Goal: Task Accomplishment & Management: Manage account settings

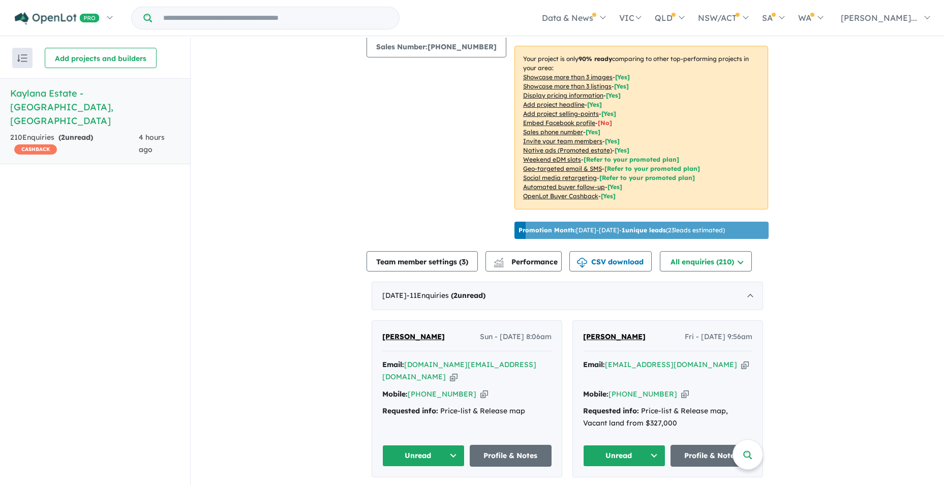
scroll to position [227, 0]
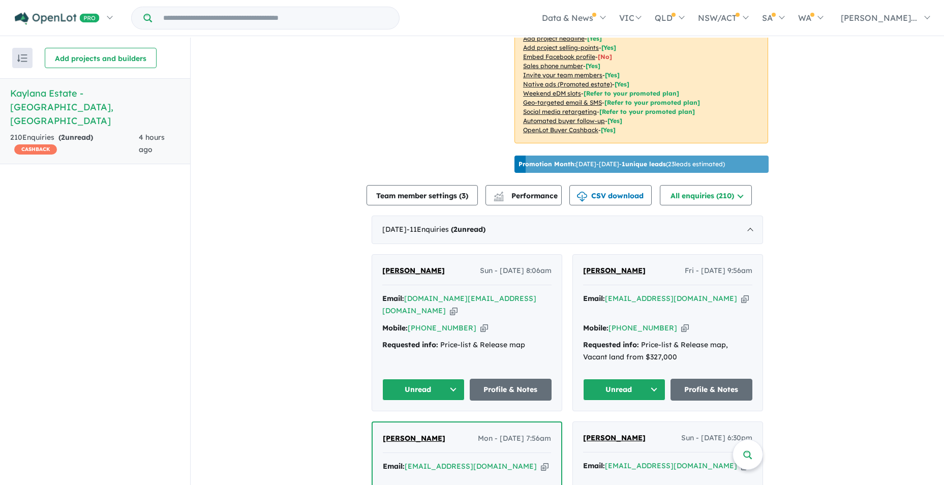
click at [655, 379] on button "Unread" at bounding box center [624, 390] width 82 height 22
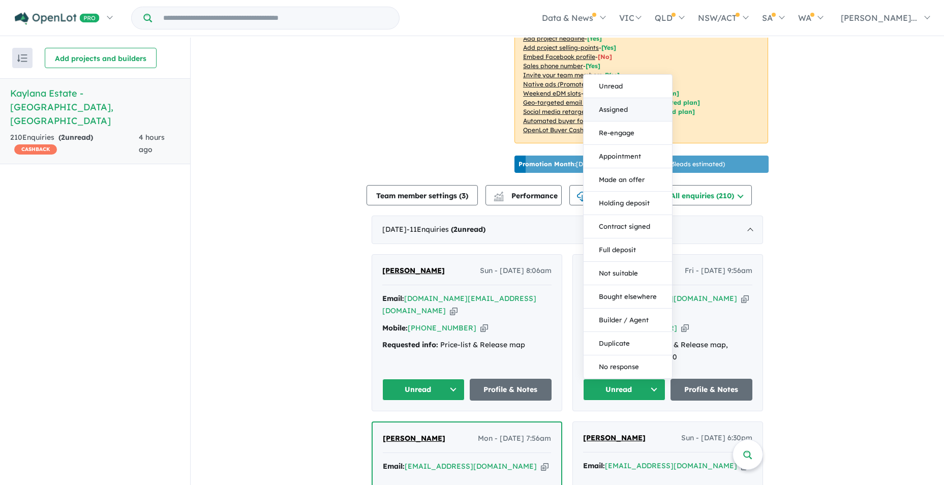
click at [617, 98] on button "Assigned" at bounding box center [627, 109] width 88 height 23
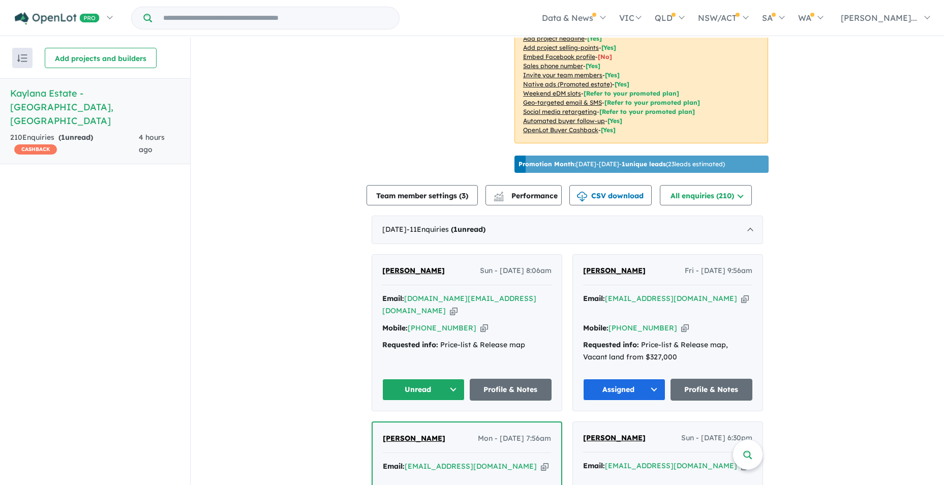
click at [452, 379] on button "Unread" at bounding box center [423, 390] width 82 height 22
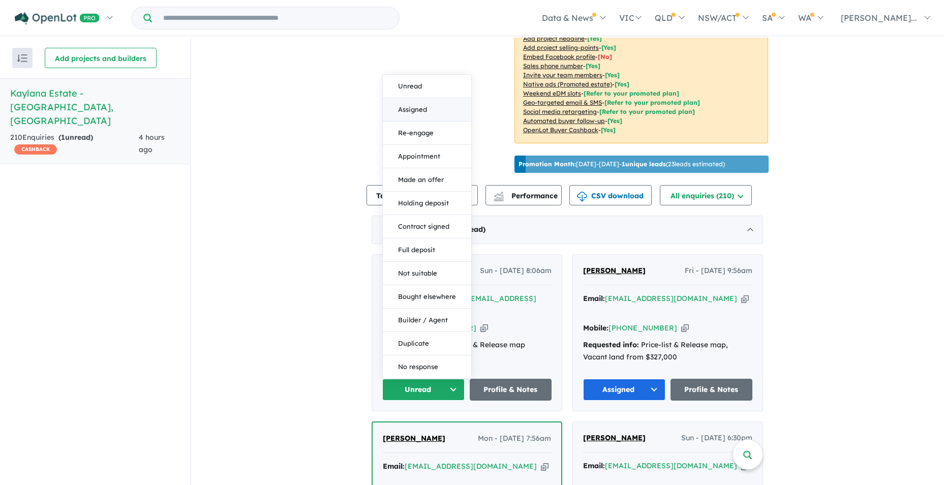
click at [418, 98] on button "Assigned" at bounding box center [427, 109] width 88 height 23
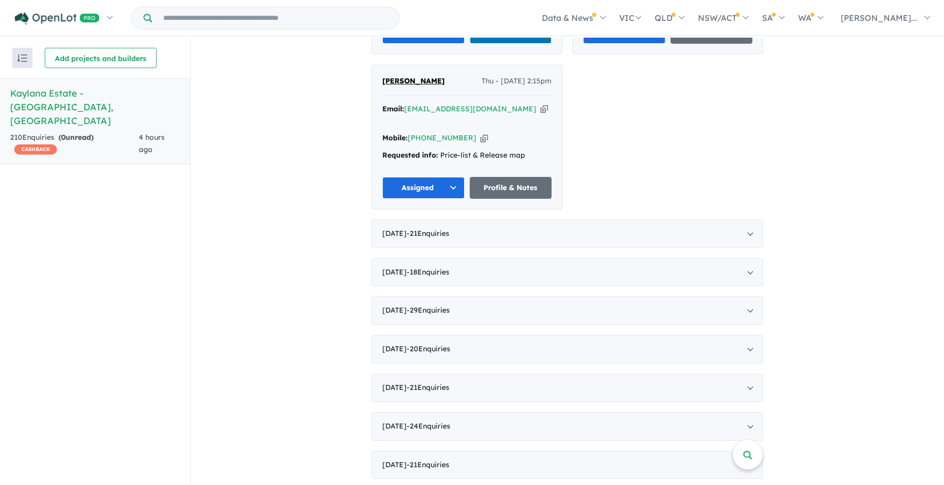
scroll to position [1449, 0]
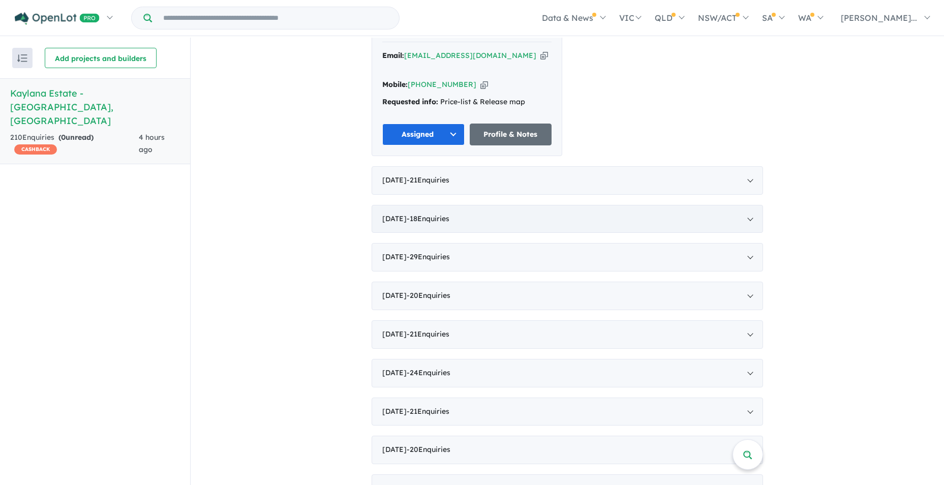
click at [413, 205] on div "[DATE] - 18 Enquir ies ( 0 unread)" at bounding box center [566, 219] width 391 height 28
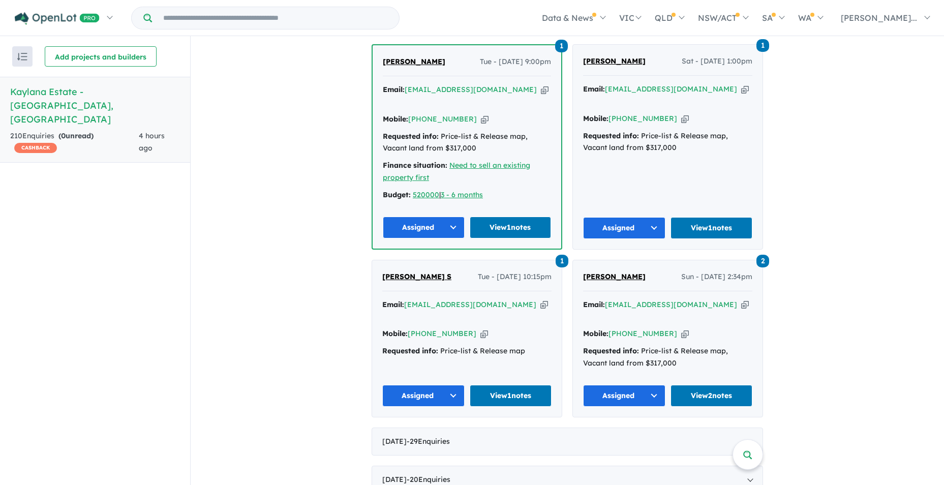
scroll to position [1909, 0]
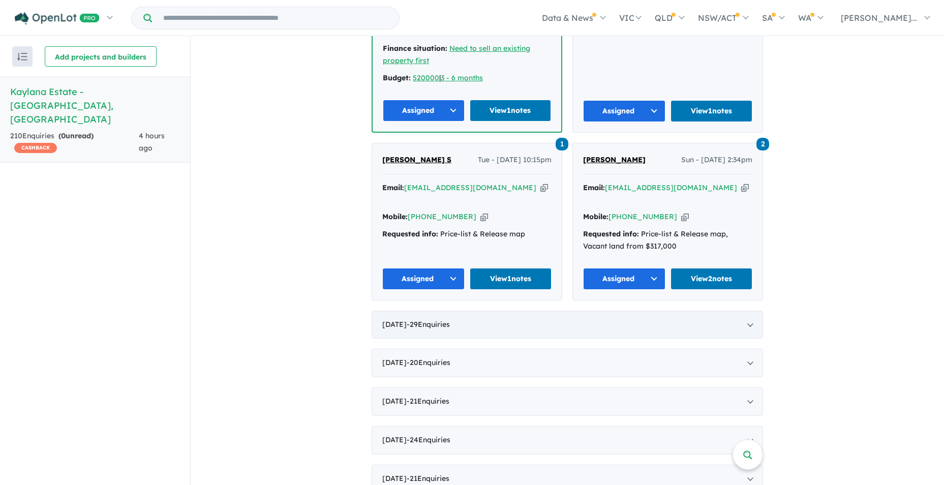
click at [439, 320] on span "- 29 Enquir ies ( 0 unread)" at bounding box center [427, 324] width 43 height 9
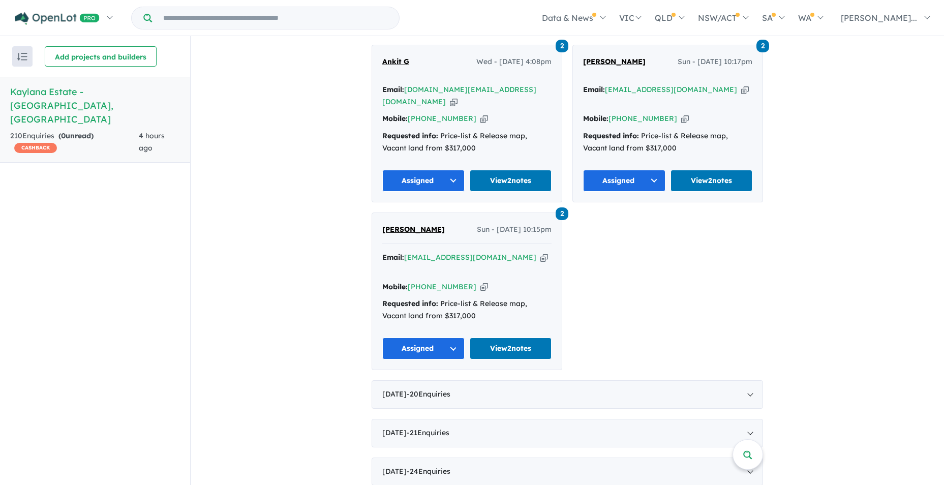
scroll to position [3111, 0]
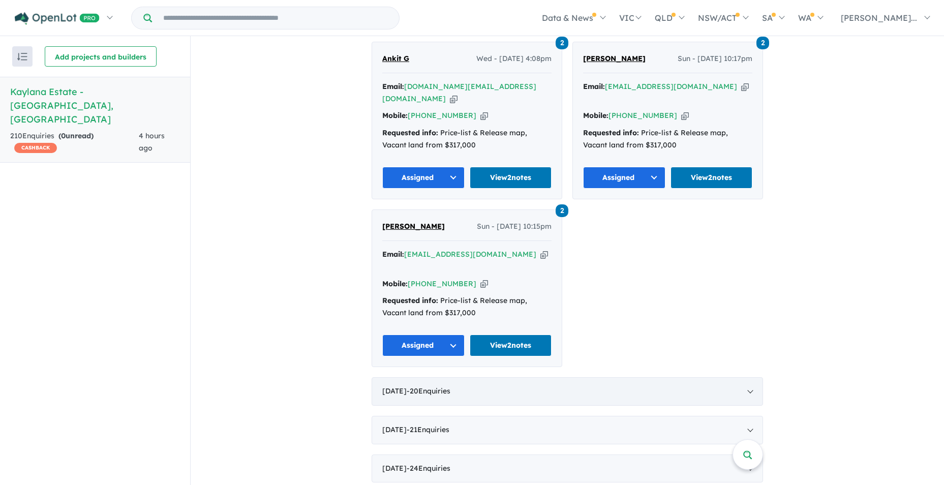
click at [441, 386] on span "- 20 Enquir ies ( 0 unread)" at bounding box center [428, 390] width 44 height 9
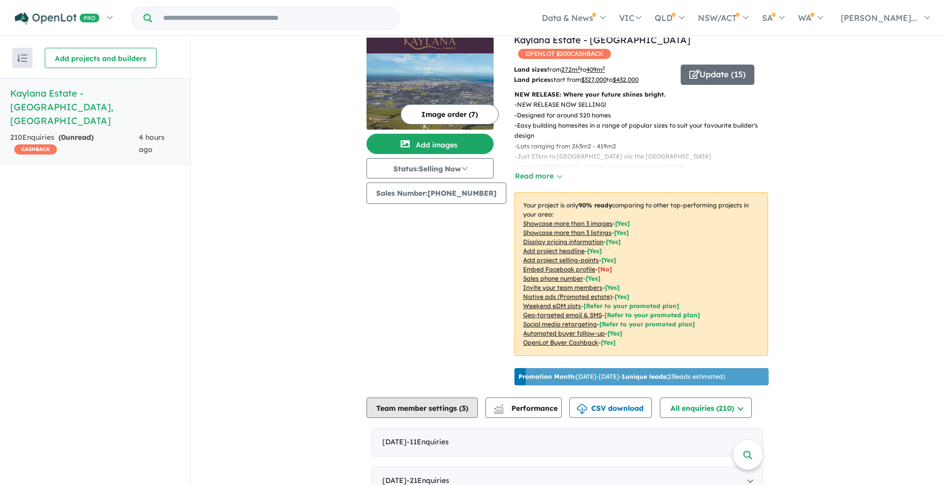
scroll to position [0, 0]
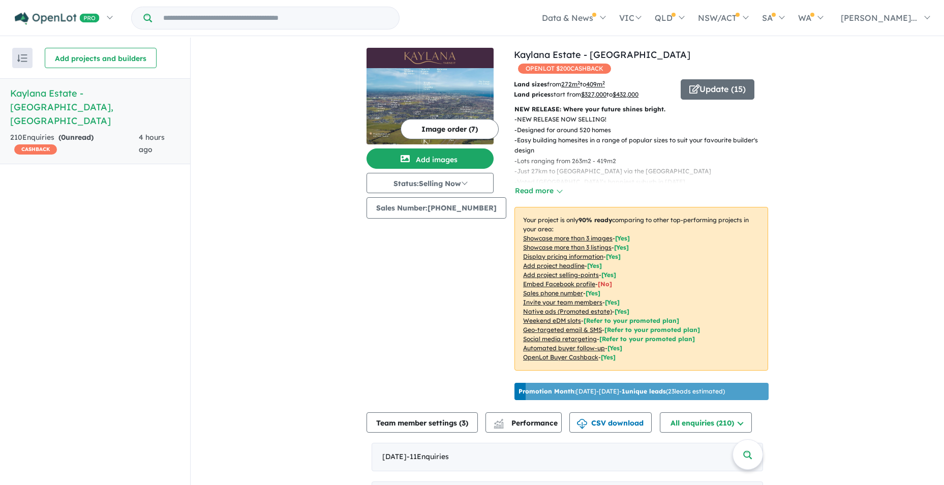
click at [19, 59] on img "button" at bounding box center [22, 58] width 10 height 8
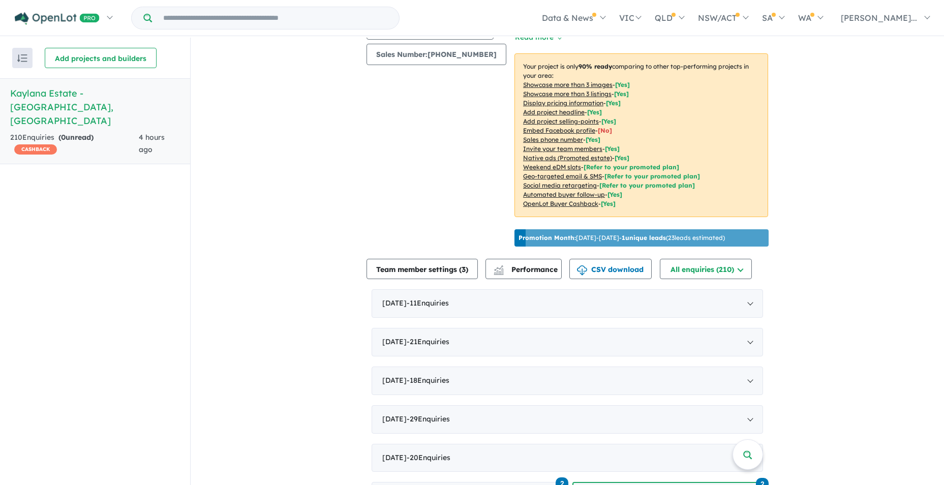
scroll to position [51, 0]
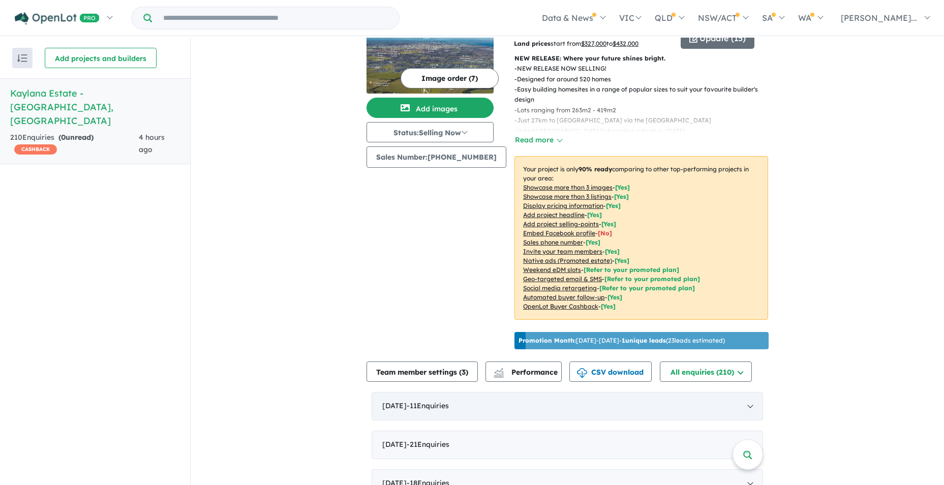
click at [449, 401] on span "- 11 Enquir ies ( 0 unread)" at bounding box center [427, 405] width 42 height 9
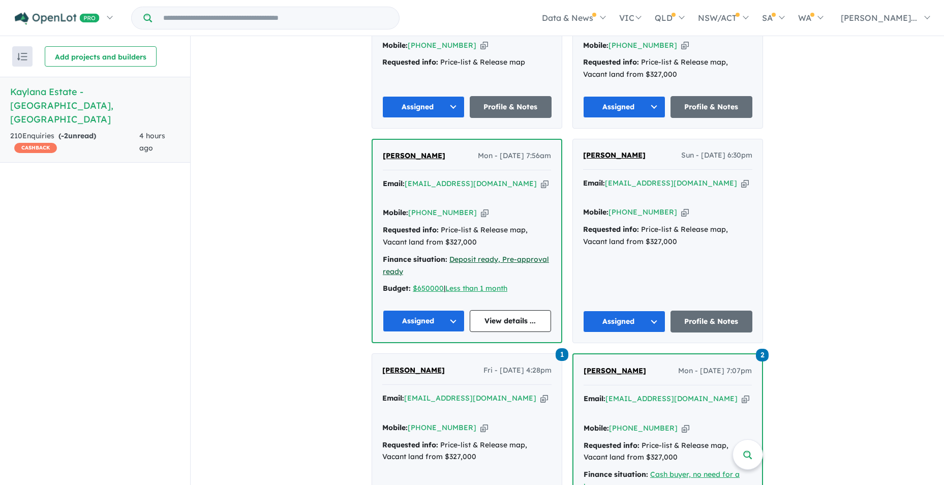
scroll to position [661, 0]
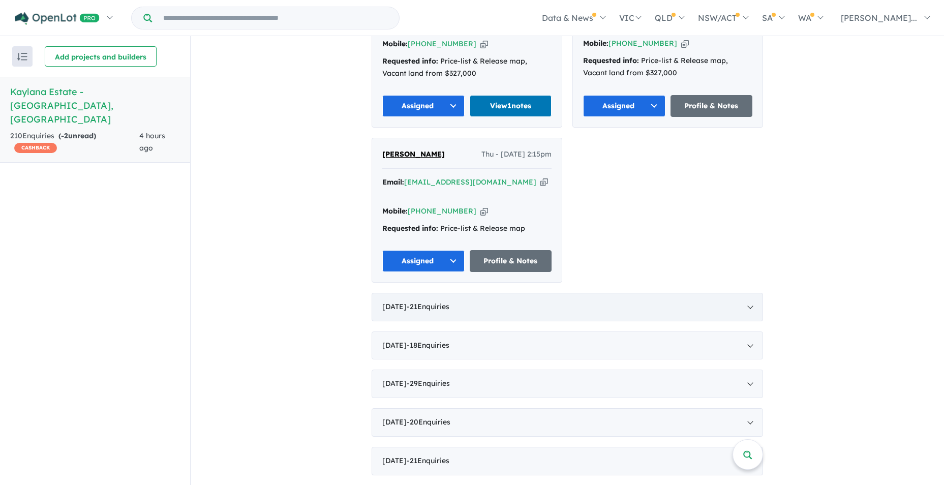
click at [444, 302] on span "- 21 Enquir ies ( 0 unread)" at bounding box center [427, 306] width 43 height 9
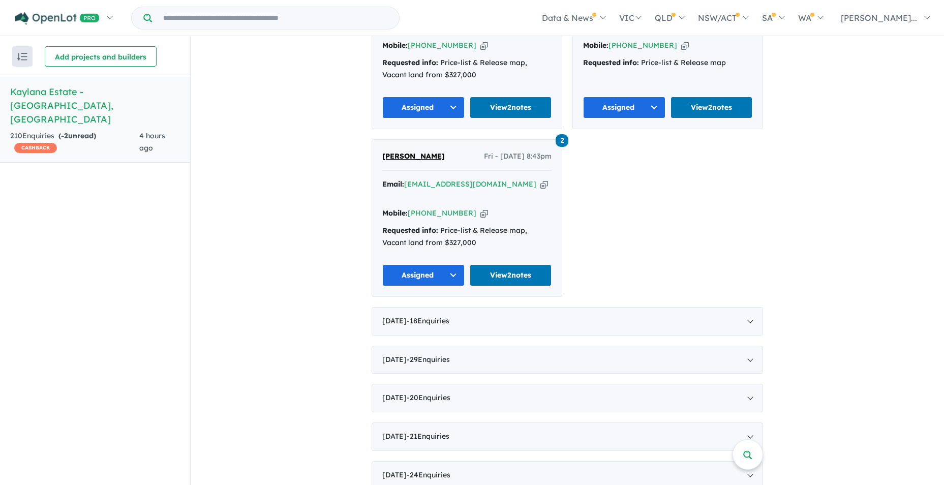
scroll to position [2277, 0]
